Goal: Check status: Check status

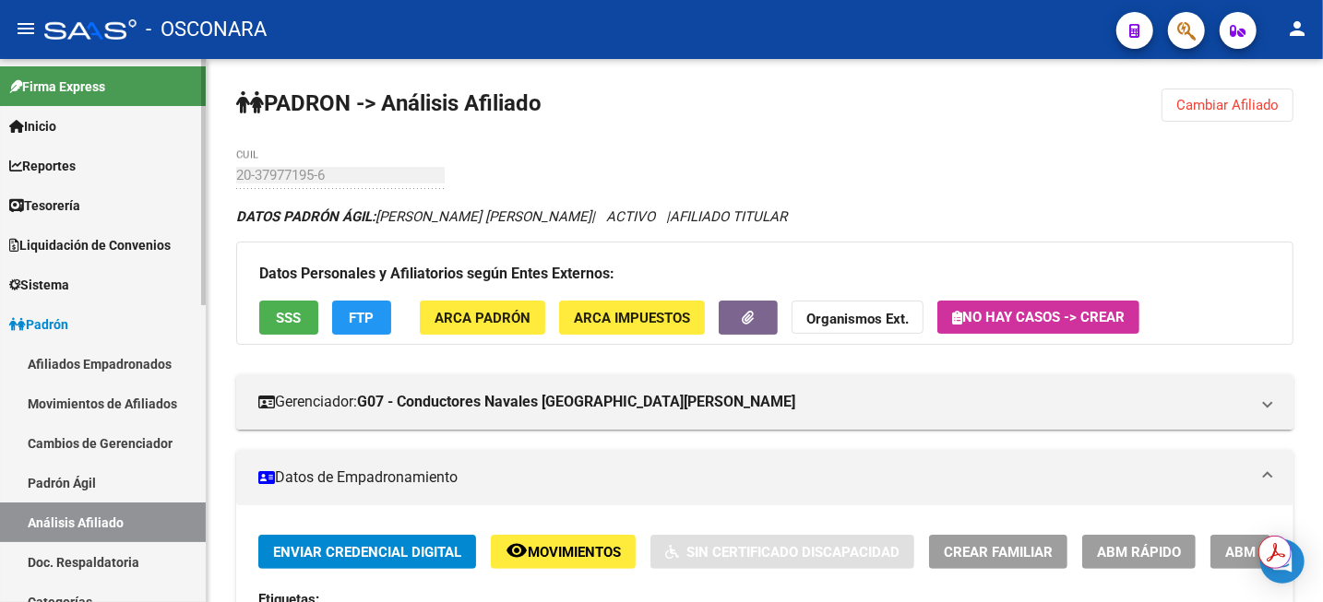
scroll to position [428, 0]
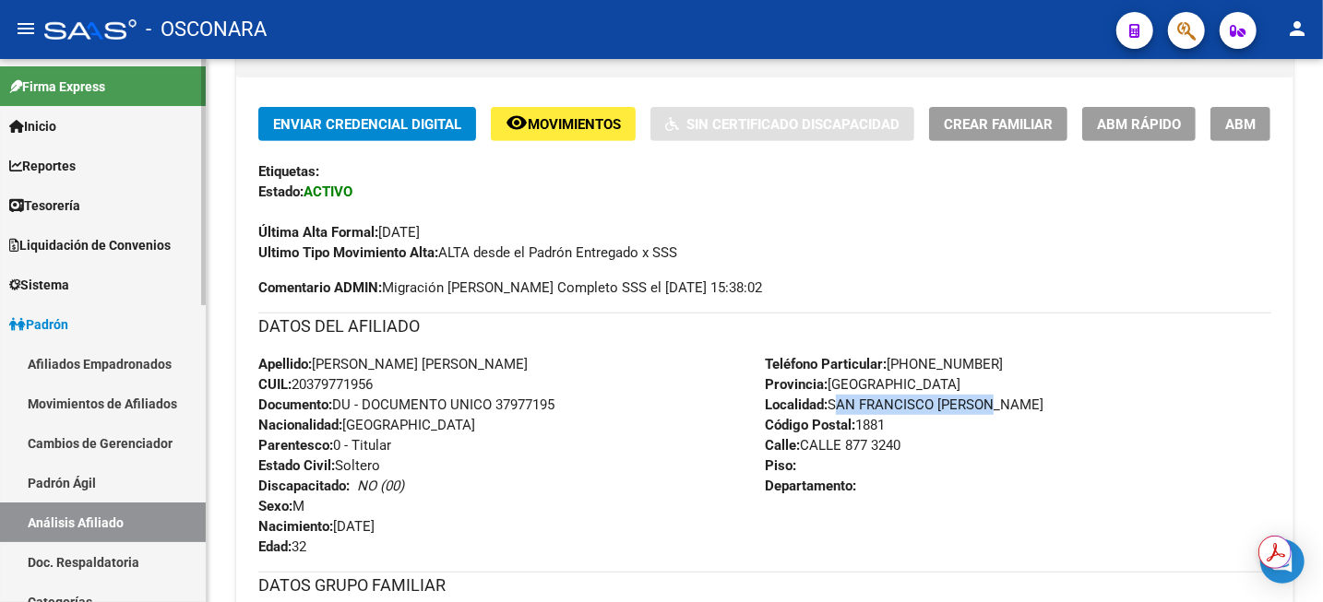
click at [84, 535] on link "Análisis Afiliado" at bounding box center [103, 523] width 206 height 40
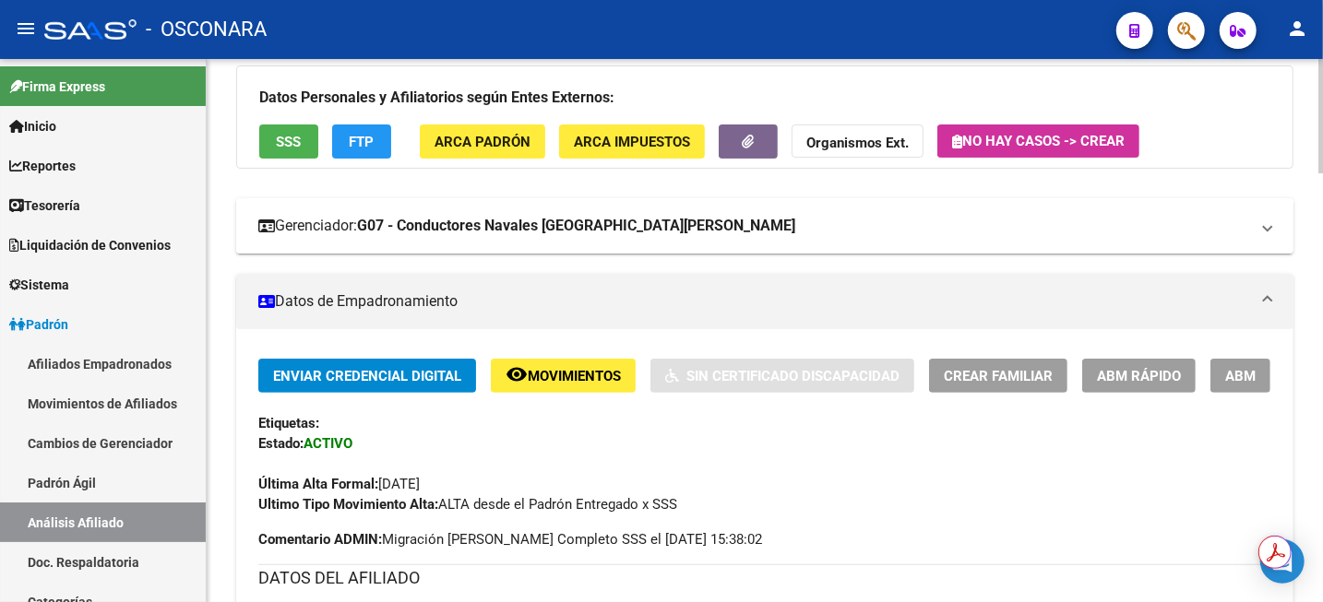
scroll to position [115, 0]
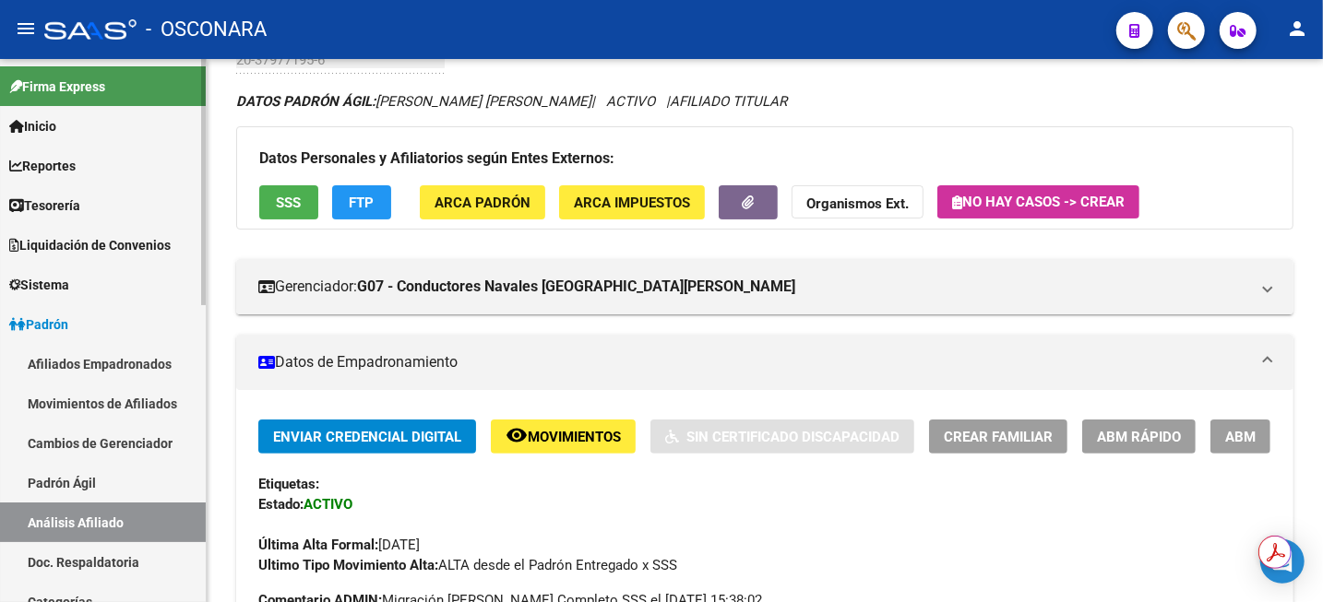
drag, startPoint x: 73, startPoint y: 482, endPoint x: 73, endPoint y: 516, distance: 33.2
click at [73, 482] on link "Padrón Ágil" at bounding box center [103, 483] width 206 height 40
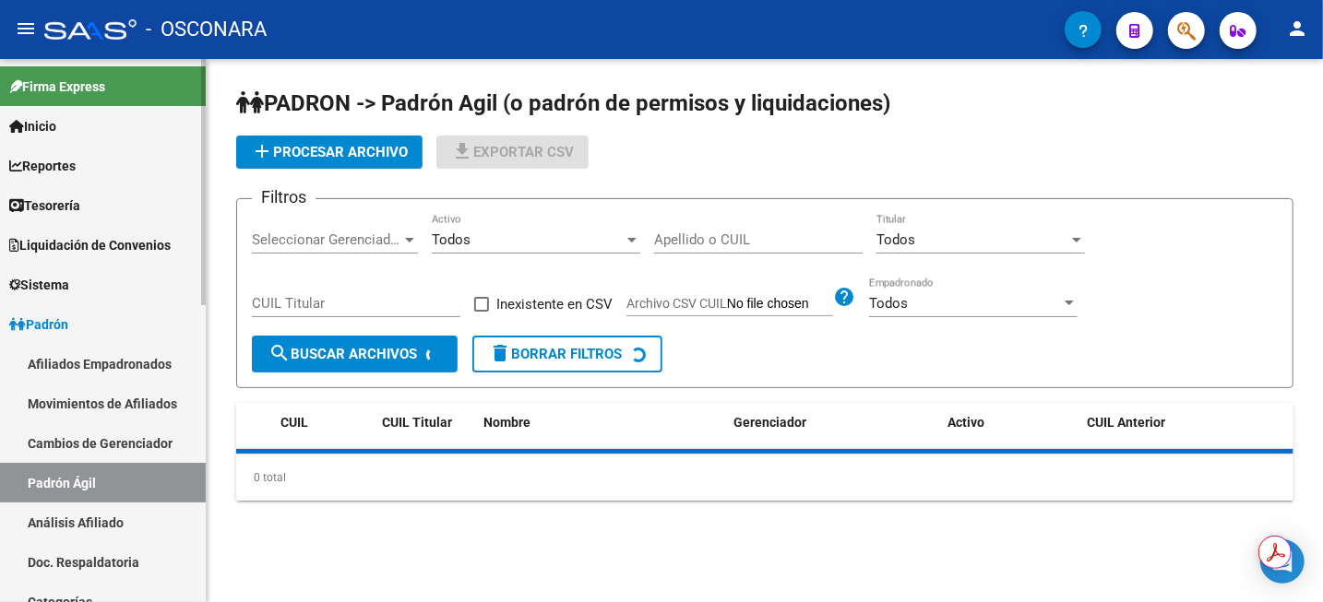
click at [73, 516] on link "Análisis Afiliado" at bounding box center [103, 523] width 206 height 40
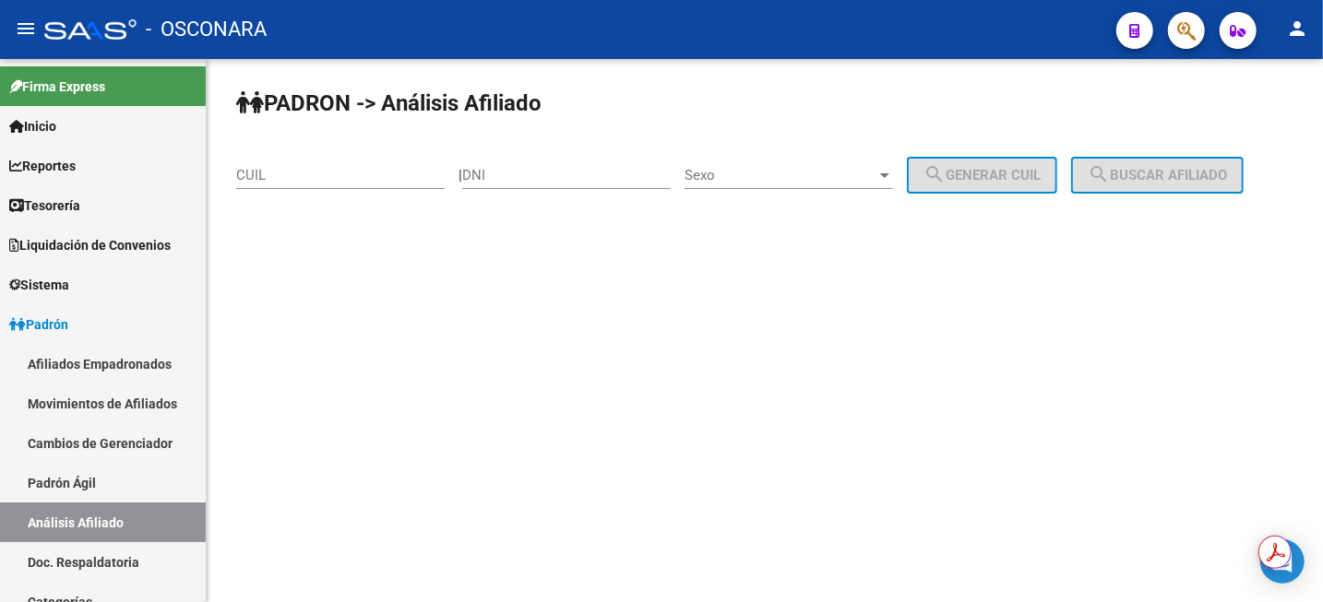
click at [392, 185] on div "CUIL" at bounding box center [340, 169] width 208 height 40
paste input "27-14446382-5"
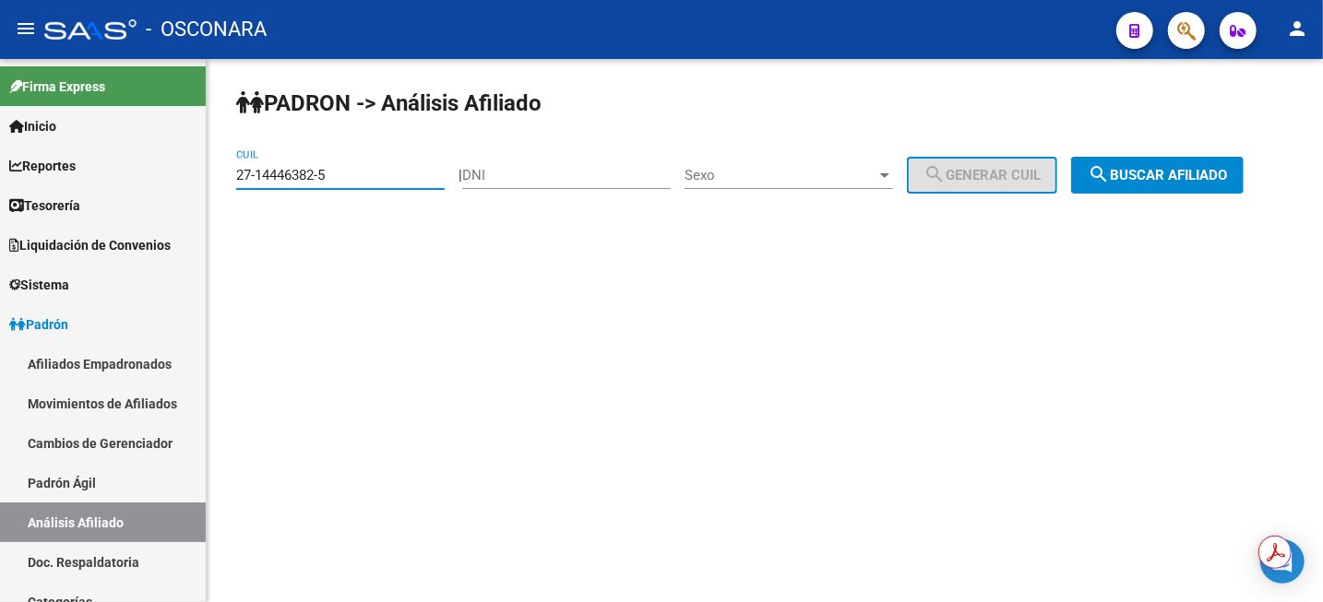
type input "27-14446382-5"
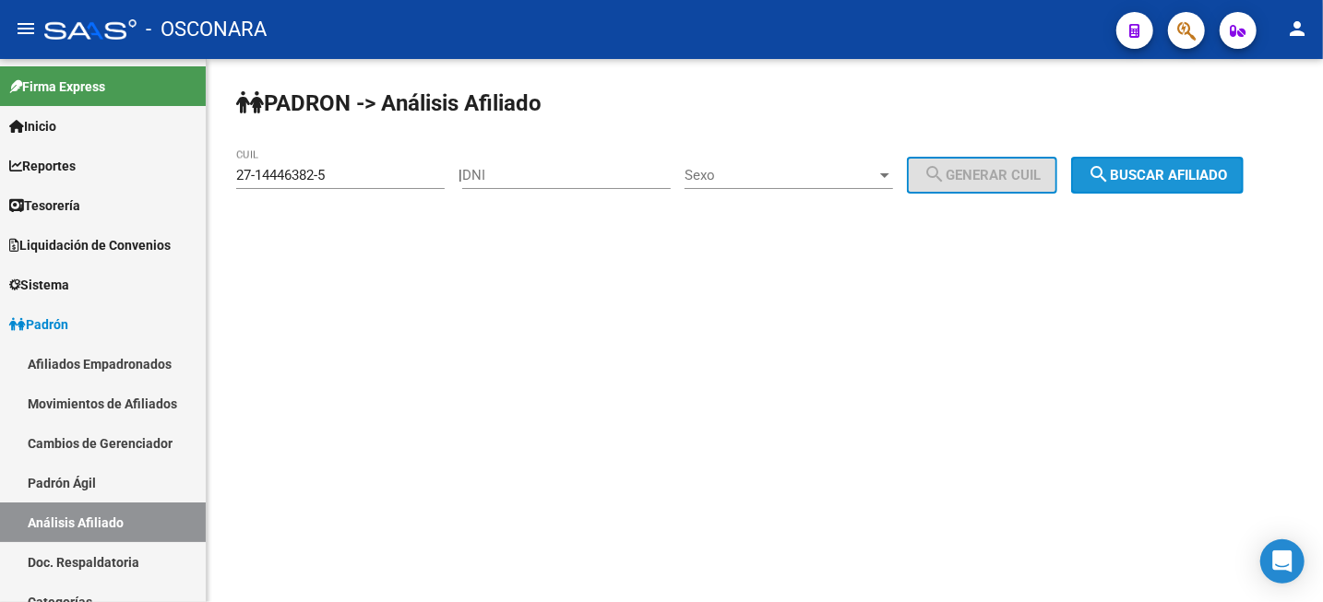
click at [1110, 166] on mat-icon "search" at bounding box center [1099, 174] width 22 height 22
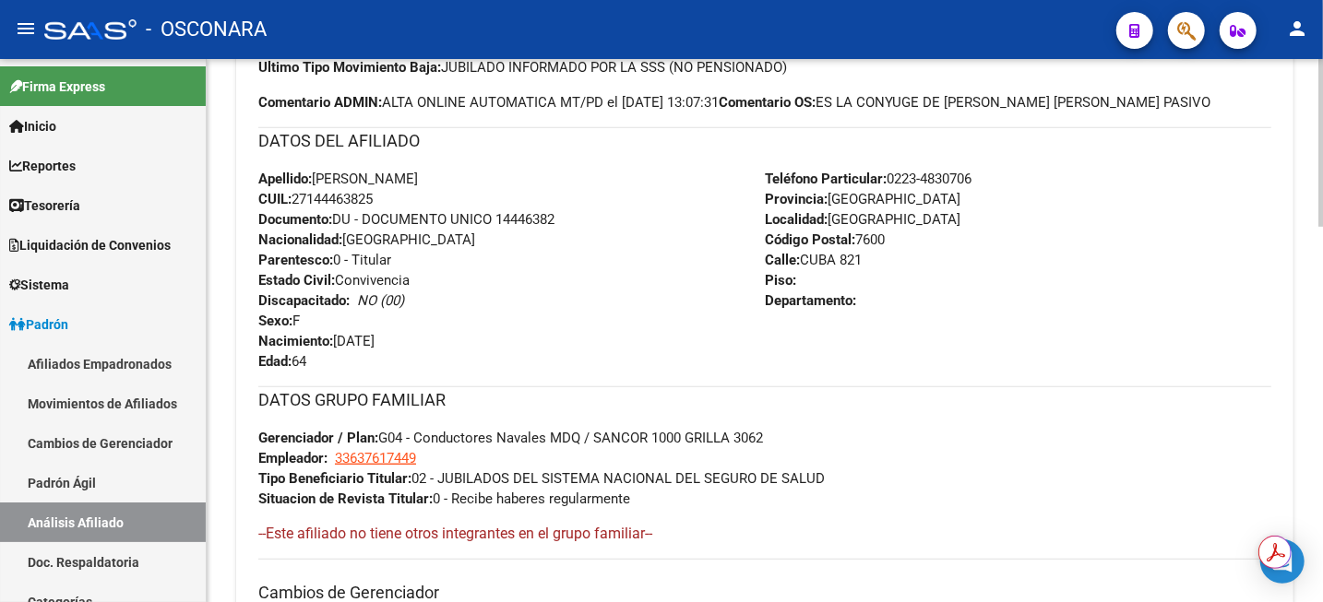
scroll to position [692, 0]
